Goal: Check status: Check status

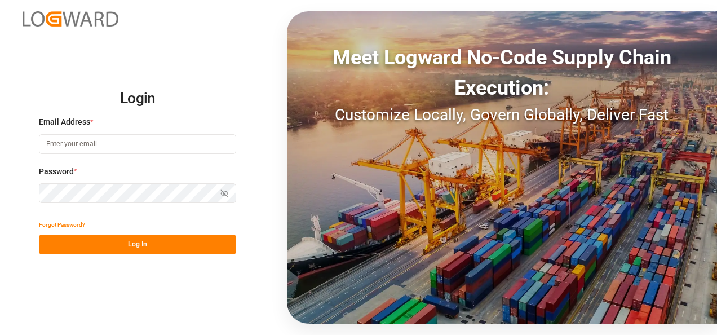
click at [74, 144] on input at bounding box center [137, 144] width 197 height 20
type input "[PERSON_NAME][EMAIL_ADDRESS][PERSON_NAME][DOMAIN_NAME]"
click at [221, 191] on icon "button" at bounding box center [225, 194] width 8 height 8
click at [133, 248] on button "Log In" at bounding box center [137, 245] width 197 height 20
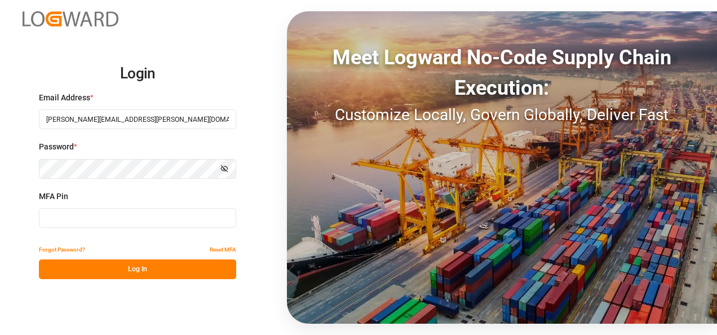
click at [68, 226] on input at bounding box center [137, 218] width 197 height 20
type input "594655"
click at [137, 268] on button "Log In" at bounding box center [137, 269] width 197 height 20
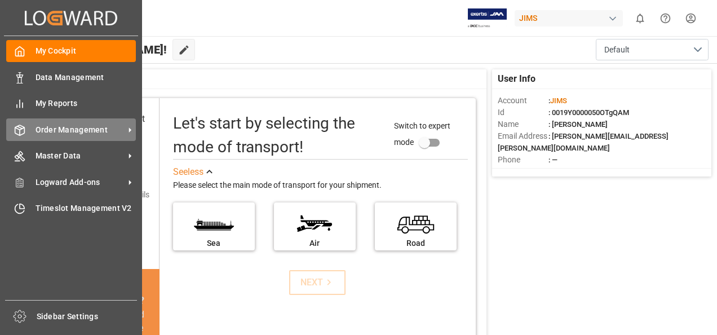
click at [95, 130] on span "Order Management" at bounding box center [80, 130] width 89 height 12
click at [94, 130] on span "Order Management" at bounding box center [80, 130] width 89 height 12
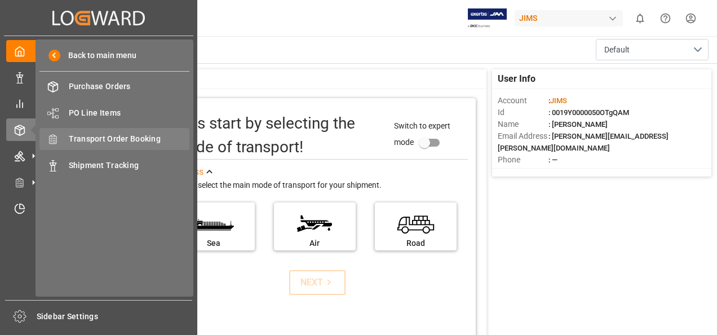
click at [123, 137] on span "Transport Order Booking" at bounding box center [129, 139] width 121 height 12
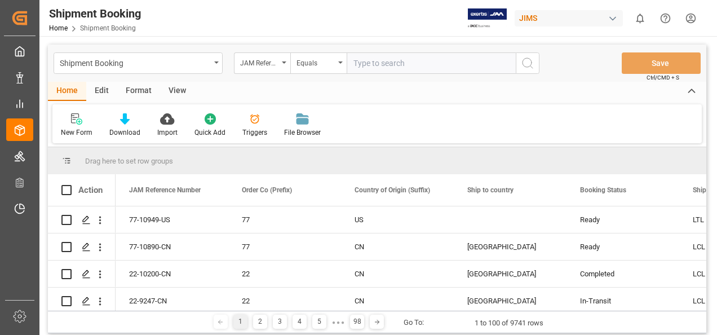
click at [391, 63] on input "text" at bounding box center [431, 62] width 169 height 21
paste input "77-10106-[GEOGRAPHIC_DATA]"
type input "77-10106-[GEOGRAPHIC_DATA]"
drag, startPoint x: 527, startPoint y: 60, endPoint x: 532, endPoint y: 64, distance: 6.6
click at [527, 60] on icon "search button" at bounding box center [528, 63] width 14 height 14
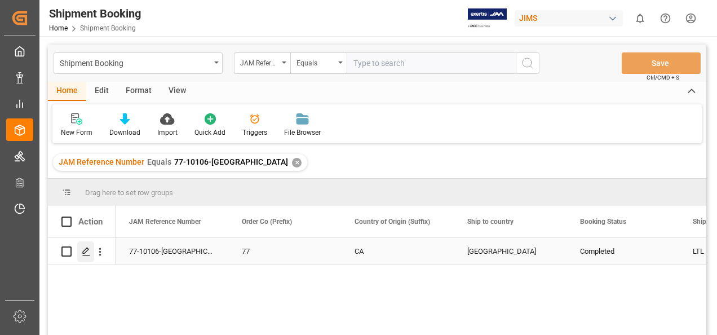
click at [84, 252] on icon "Press SPACE to select this row." at bounding box center [86, 251] width 9 height 9
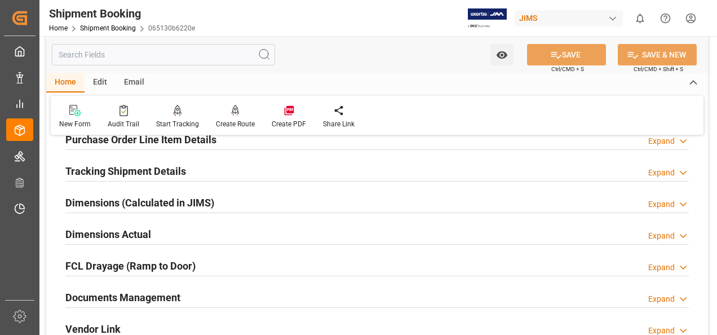
scroll to position [226, 0]
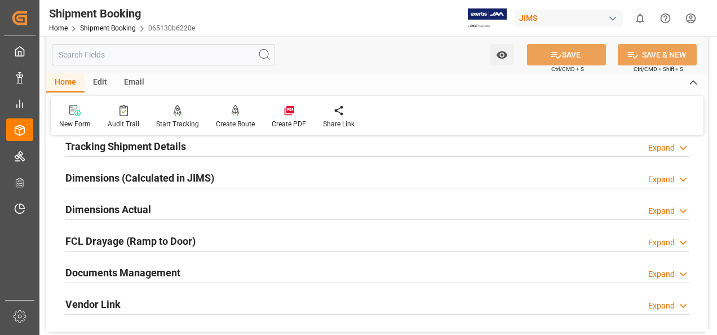
click at [159, 272] on h2 "Documents Management" at bounding box center [122, 272] width 115 height 15
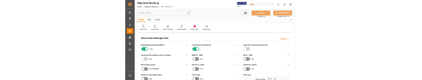
scroll to position [508, 0]
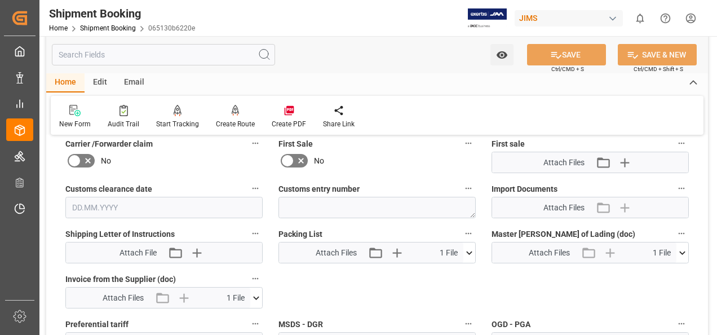
click at [254, 296] on icon at bounding box center [256, 297] width 6 height 3
click at [227, 320] on icon at bounding box center [226, 319] width 9 height 9
